Goal: Find specific page/section: Find specific page/section

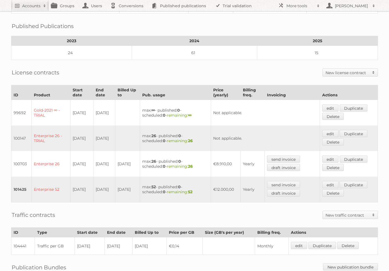
scroll to position [166, 0]
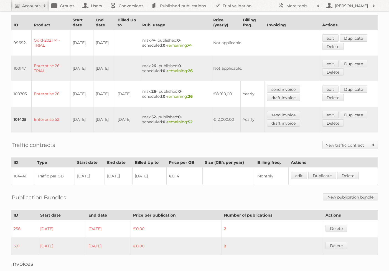
drag, startPoint x: 107, startPoint y: 117, endPoint x: 78, endPoint y: 113, distance: 28.8
click at [78, 113] on tr "101425 Enterprise 52 [DATE] [DATE] [DATE] max: 52 - published: 0 - scheduled: 0…" at bounding box center [194, 120] width 367 height 26
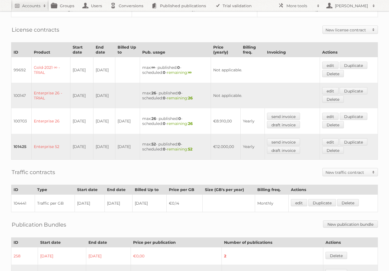
scroll to position [0, 0]
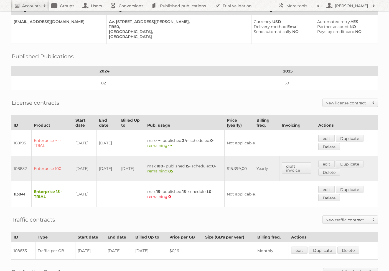
scroll to position [107, 0]
